Goal: Contribute content

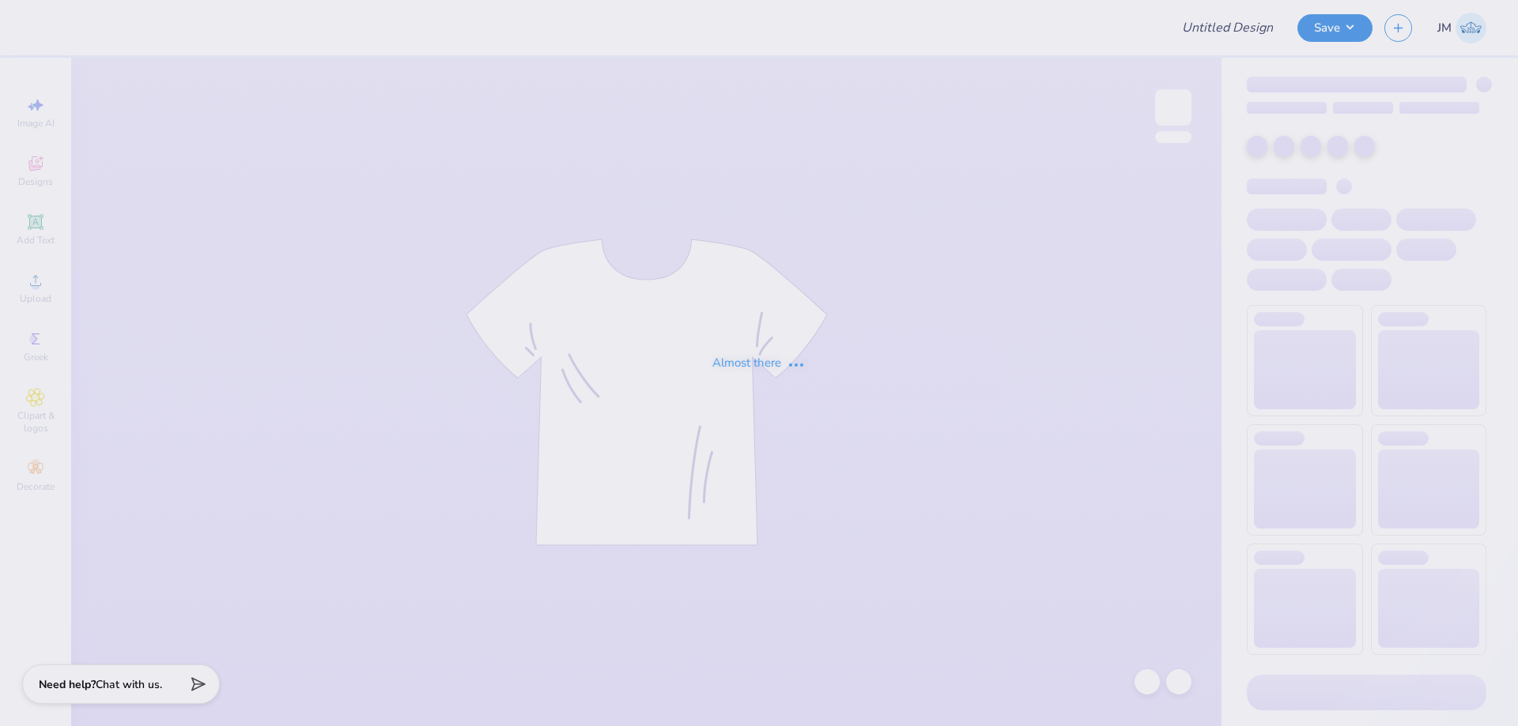
type input "CMU DZ Parents Weekend"
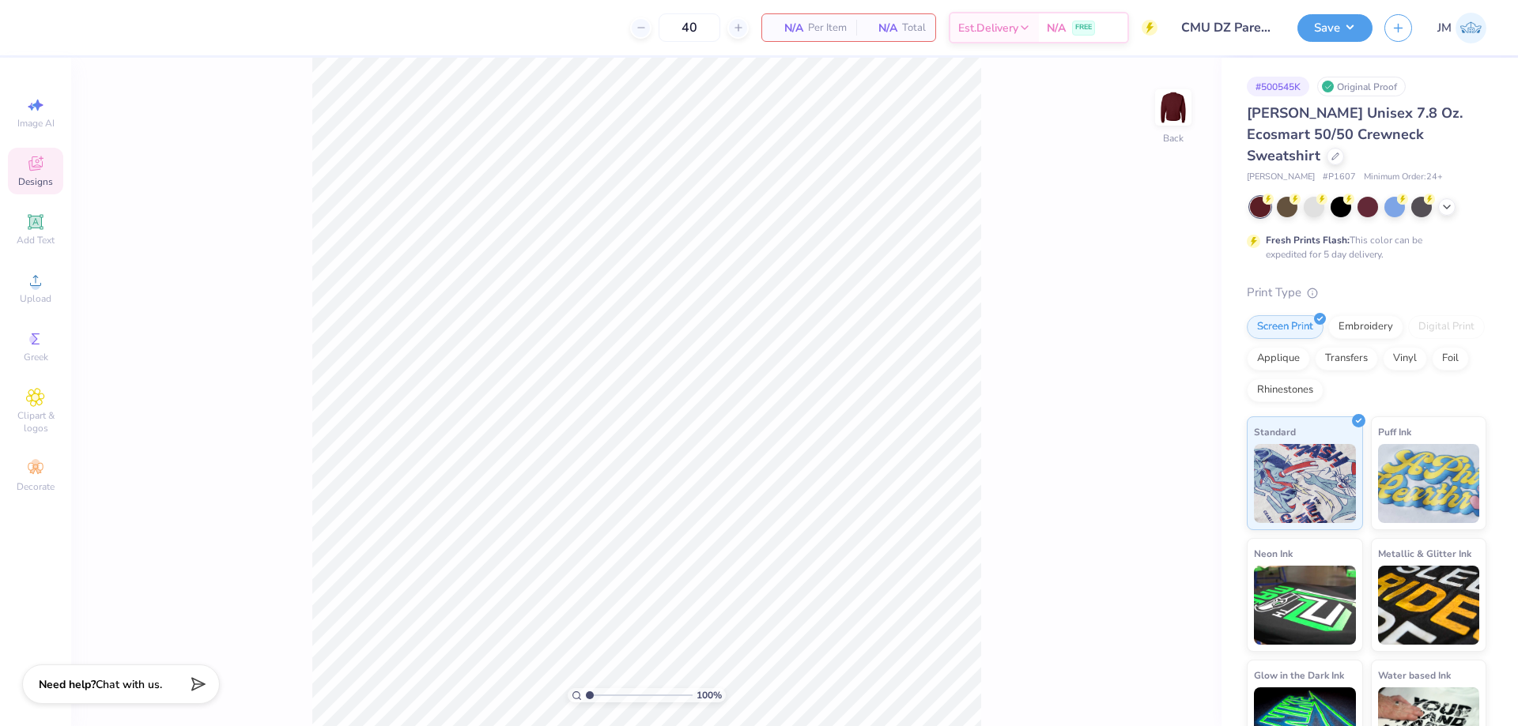
click at [50, 172] on div "Designs" at bounding box center [35, 171] width 55 height 47
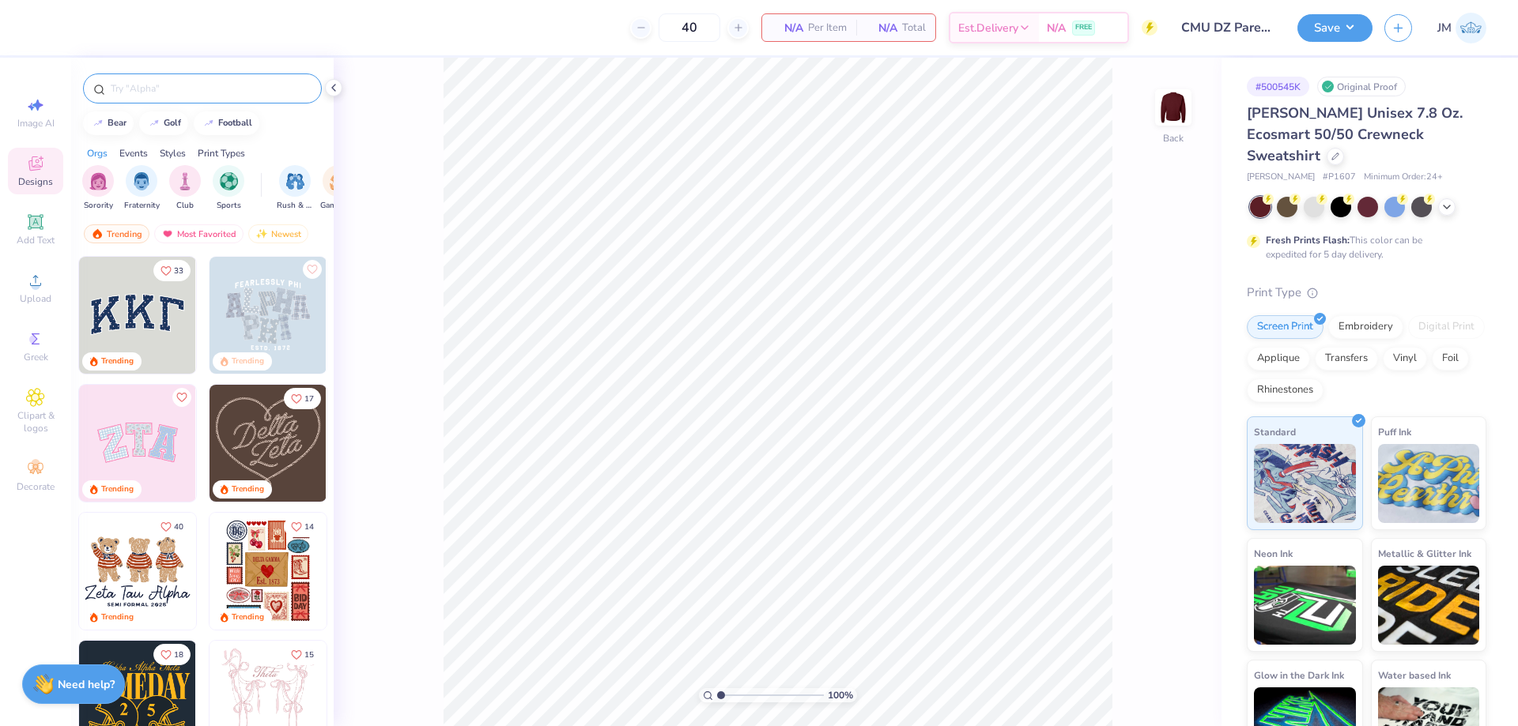
click at [205, 90] on input "text" at bounding box center [210, 89] width 202 height 16
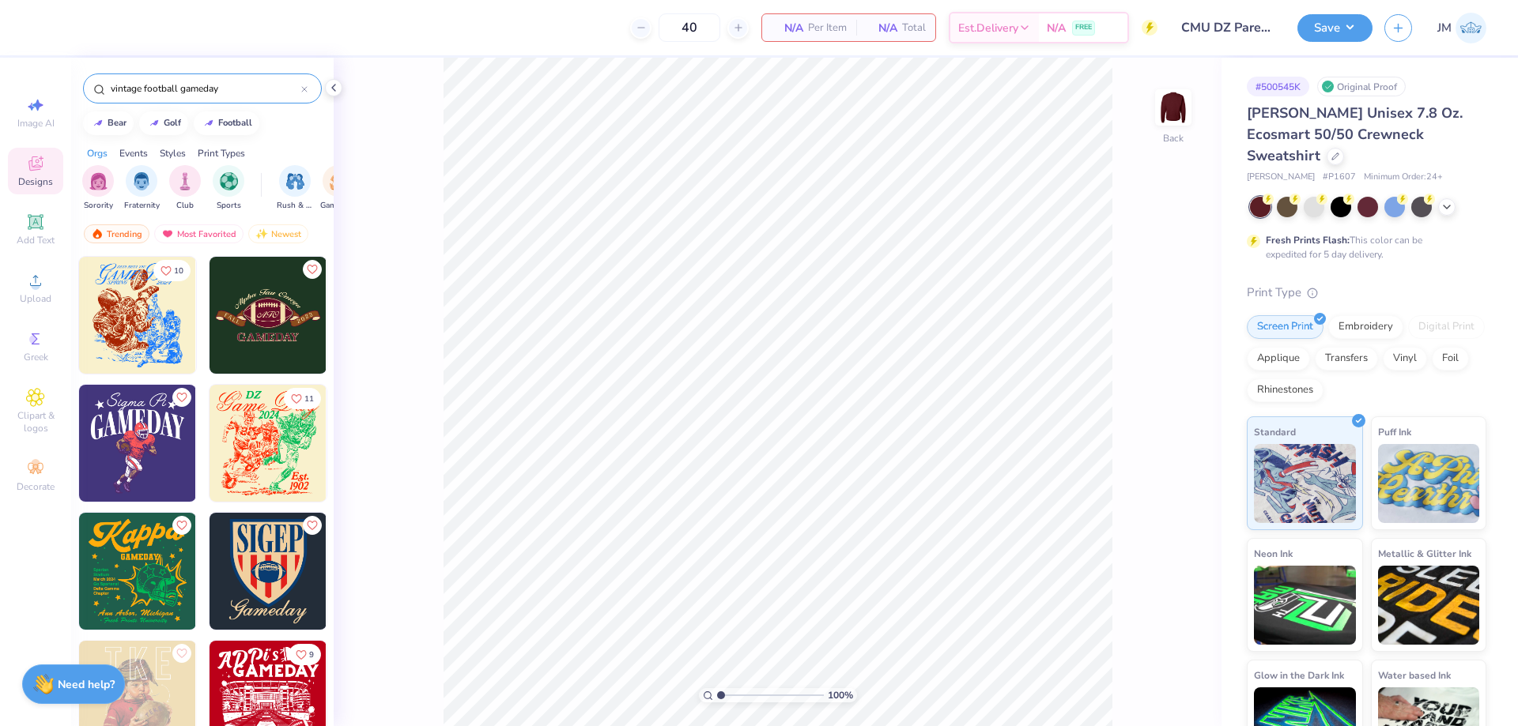
drag, startPoint x: 230, startPoint y: 87, endPoint x: 221, endPoint y: 58, distance: 30.0
click at [231, 86] on input "vintage football gameday" at bounding box center [205, 89] width 192 height 16
click at [255, 89] on input "vintage football game" at bounding box center [205, 89] width 192 height 16
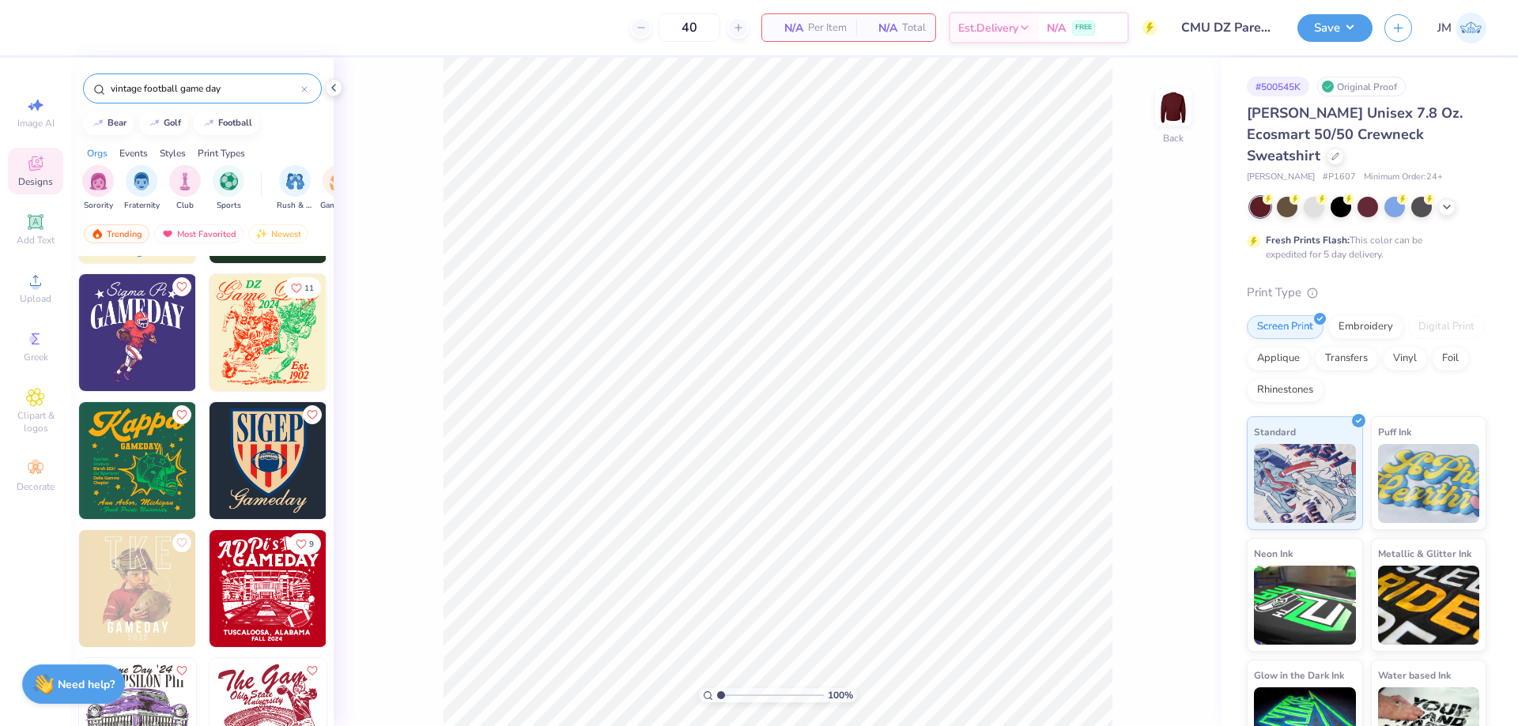
type input "vintage football game day"
click at [245, 84] on input "vintage football game day" at bounding box center [205, 89] width 192 height 16
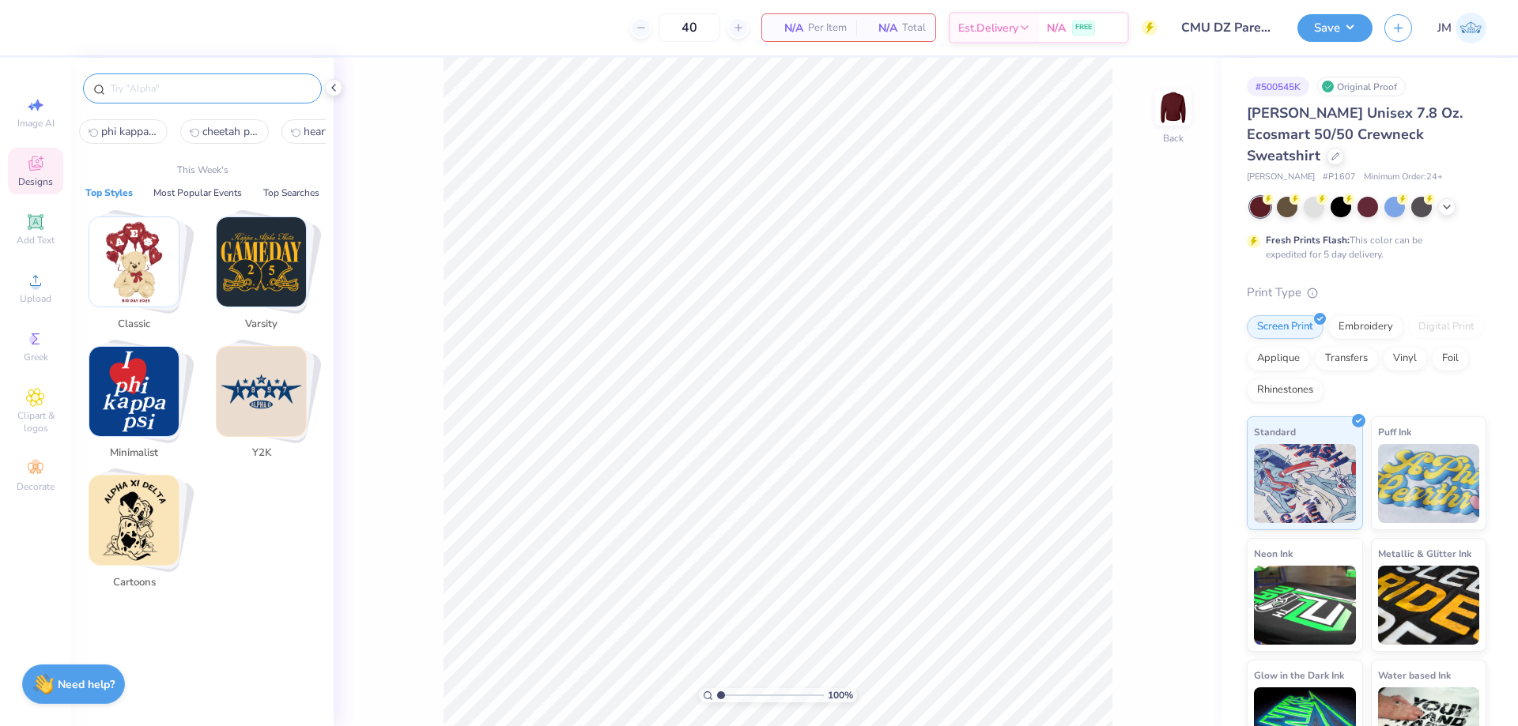
drag, startPoint x: 335, startPoint y: 85, endPoint x: 398, endPoint y: 71, distance: 64.7
click at [335, 84] on icon at bounding box center [333, 87] width 13 height 13
